Goal: Check status: Check status

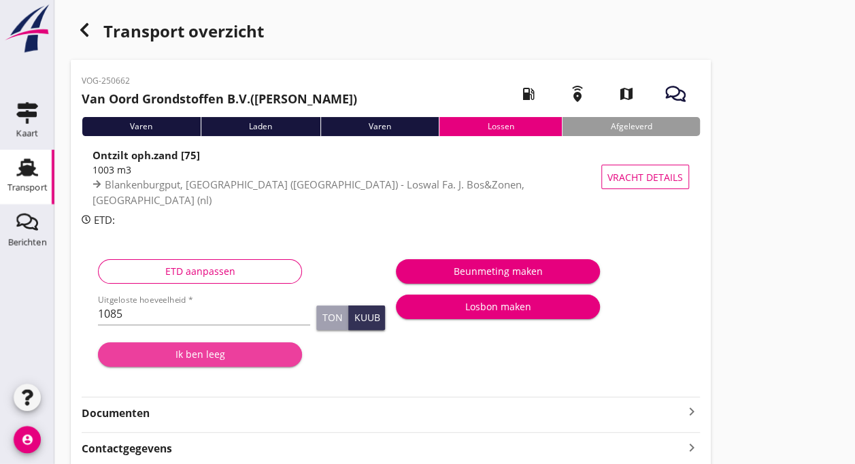
click at [224, 354] on div "Ik ben leeg" at bounding box center [200, 354] width 182 height 14
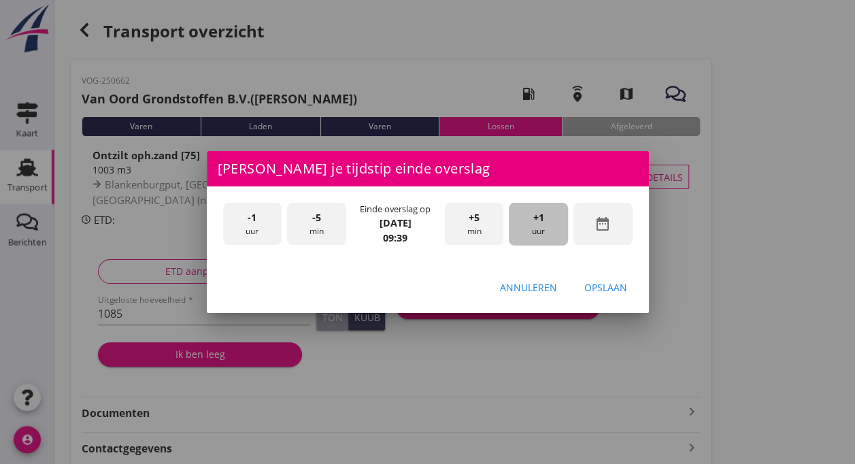
click at [535, 220] on span "+1" at bounding box center [538, 217] width 11 height 15
click at [317, 218] on span "-5" at bounding box center [316, 217] width 9 height 15
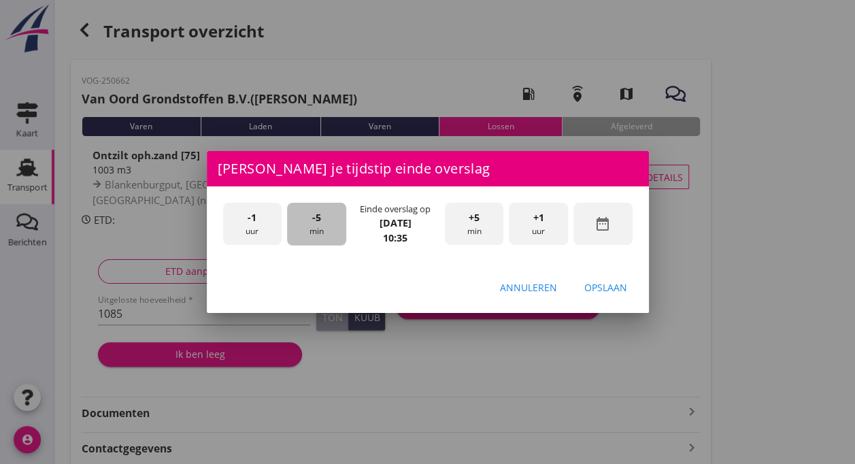
click at [317, 218] on span "-5" at bounding box center [316, 217] width 9 height 15
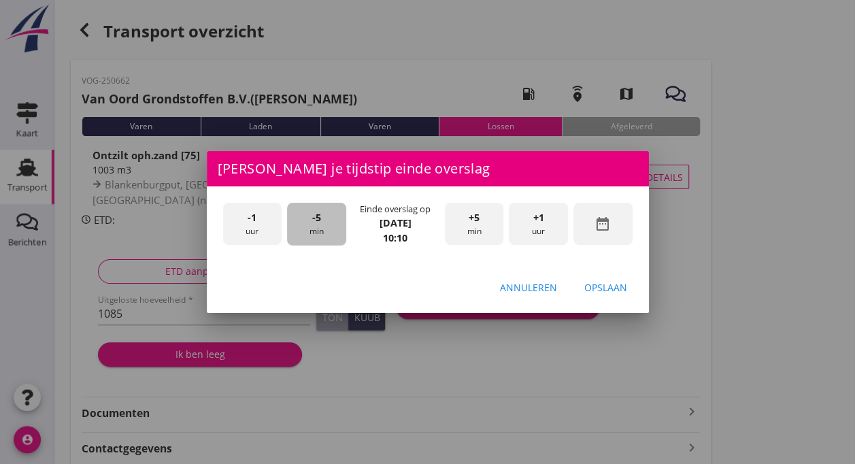
click at [317, 218] on span "-5" at bounding box center [316, 217] width 9 height 15
click at [604, 295] on button "Opslaan" at bounding box center [605, 287] width 65 height 24
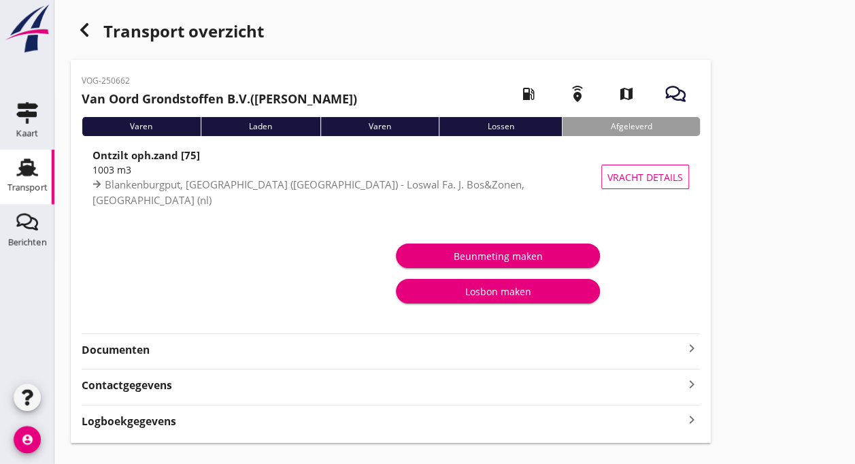
click at [21, 180] on div "Transport" at bounding box center [27, 187] width 40 height 19
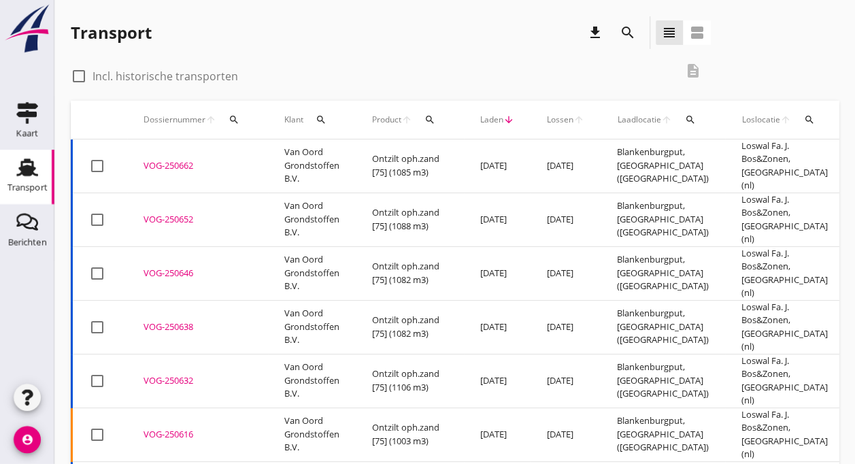
click at [182, 159] on div "VOG-250662" at bounding box center [198, 166] width 108 height 14
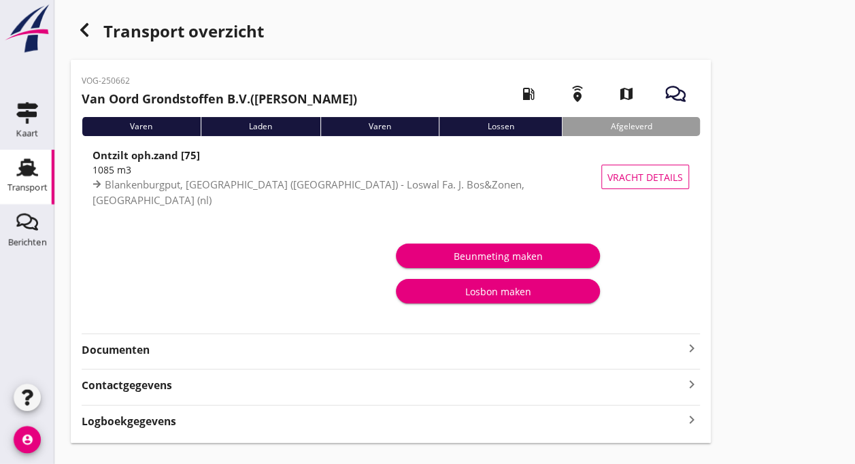
click at [30, 188] on div "Transport" at bounding box center [27, 187] width 40 height 9
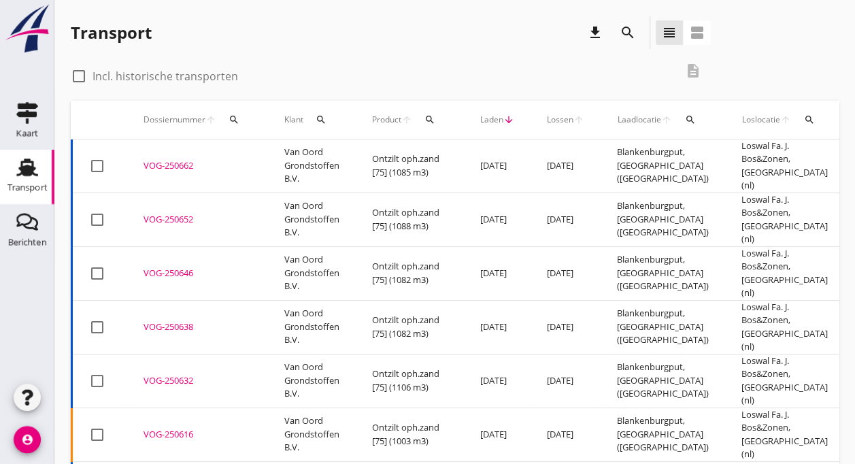
click at [155, 165] on div "VOG-250662" at bounding box center [198, 166] width 108 height 14
